Goal: Task Accomplishment & Management: Manage account settings

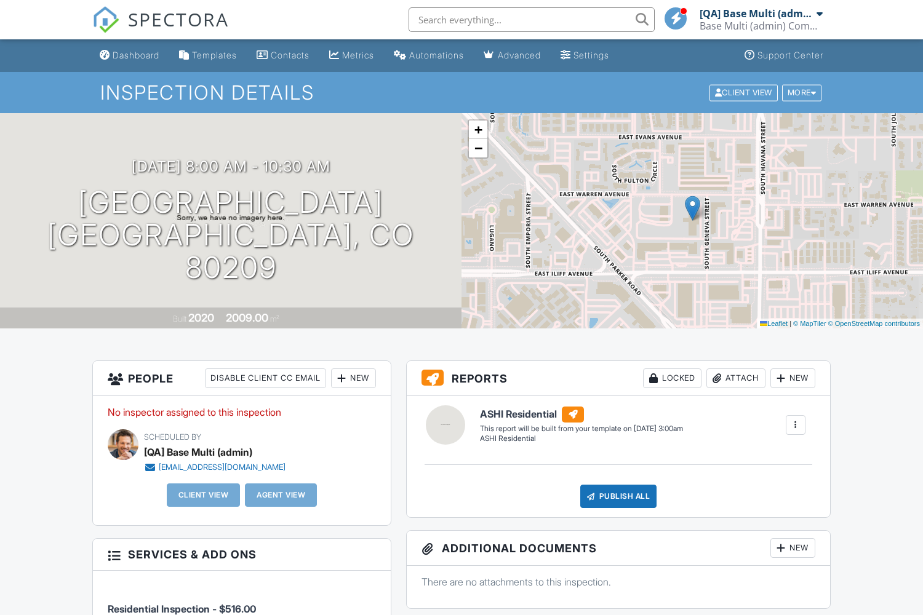
scroll to position [426, 0]
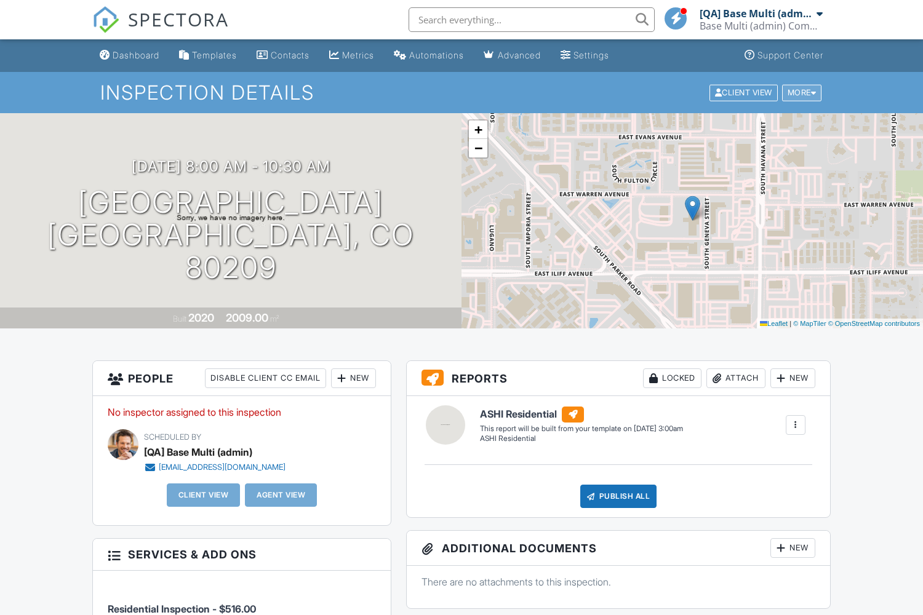
click at [800, 92] on div "More" at bounding box center [802, 92] width 40 height 17
click at [0, 0] on link "Delete" at bounding box center [0, 0] width 0 height 0
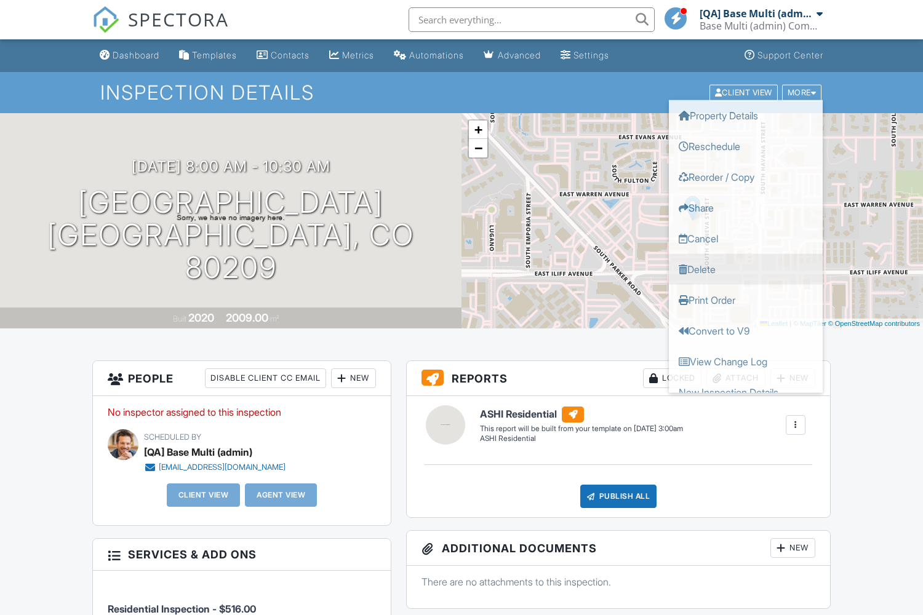
click at [745, 269] on link "Delete" at bounding box center [746, 268] width 154 height 31
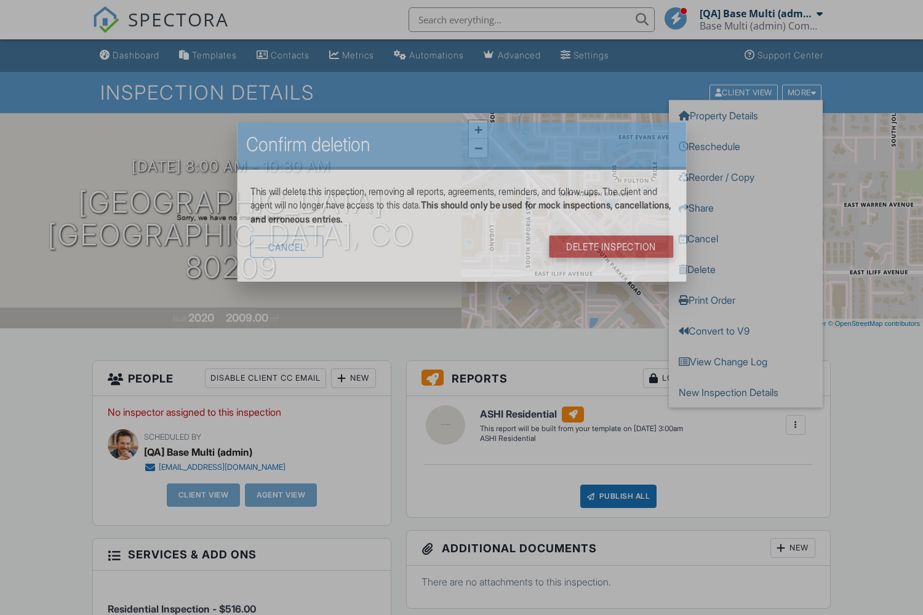
click at [629, 236] on link "DELETE Inspection" at bounding box center [611, 247] width 124 height 22
